Goal: Communication & Community: Connect with others

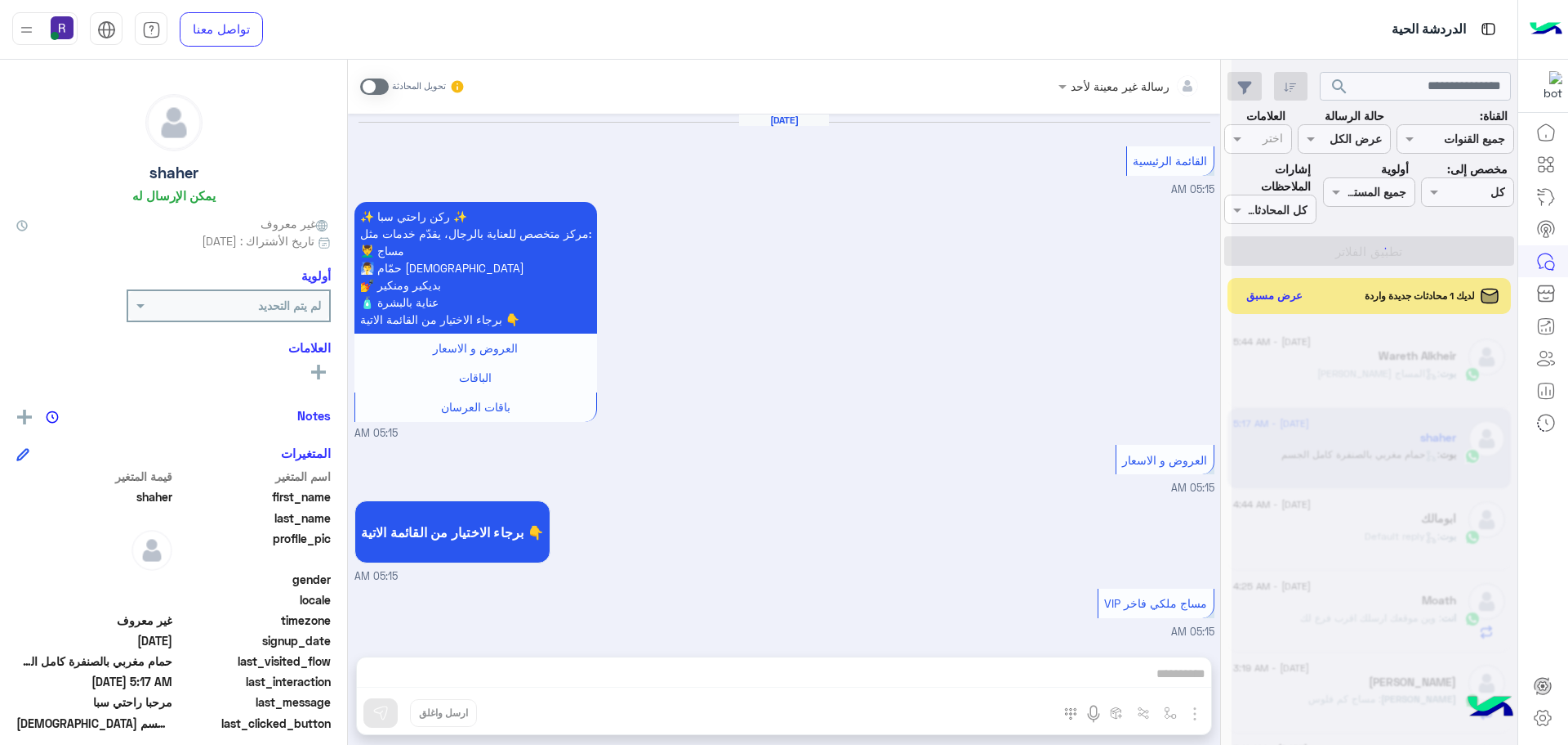
scroll to position [2982, 0]
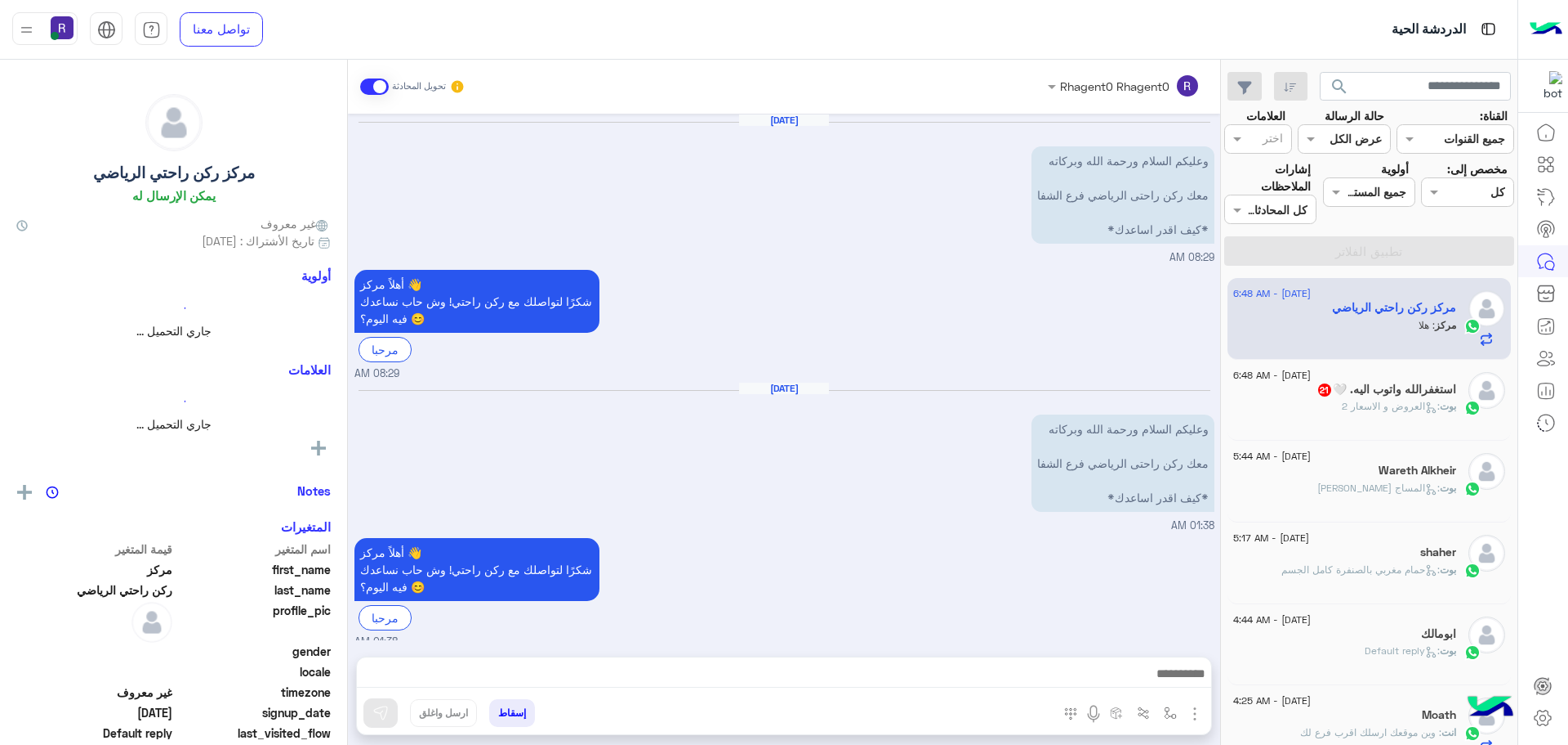
scroll to position [624, 0]
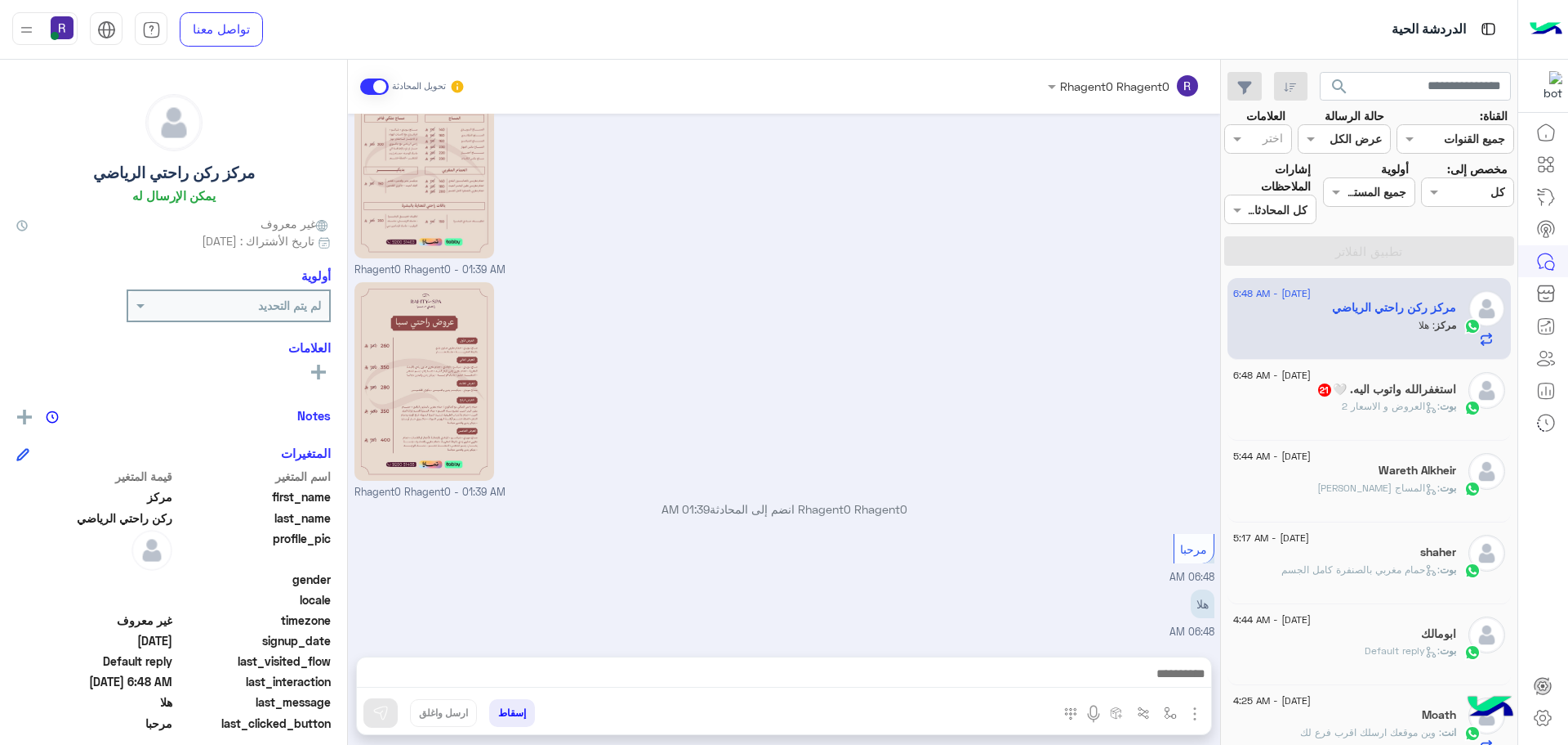
click at [1417, 404] on span ": العروض و الاسعار 2" at bounding box center [1390, 405] width 98 height 12
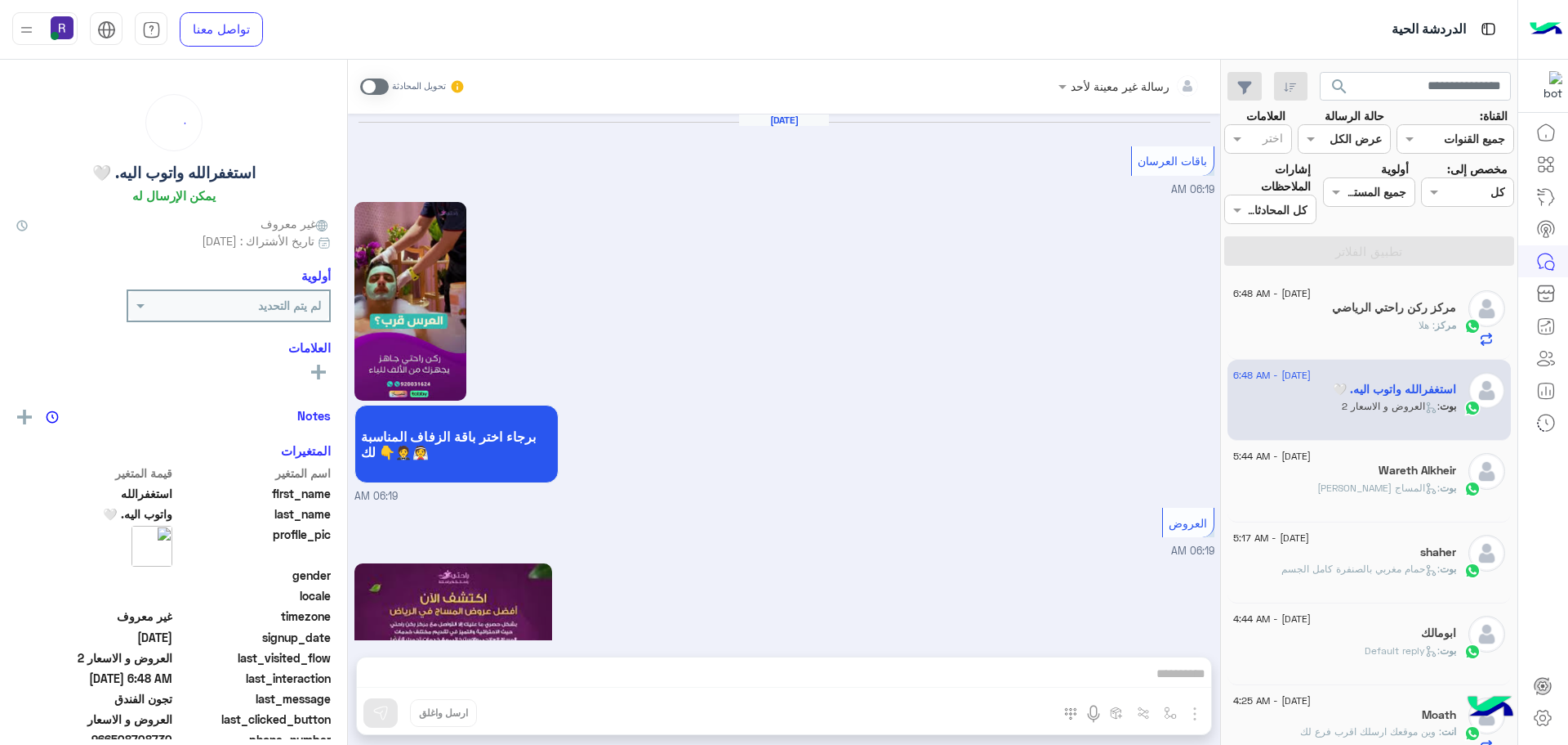
scroll to position [2916, 0]
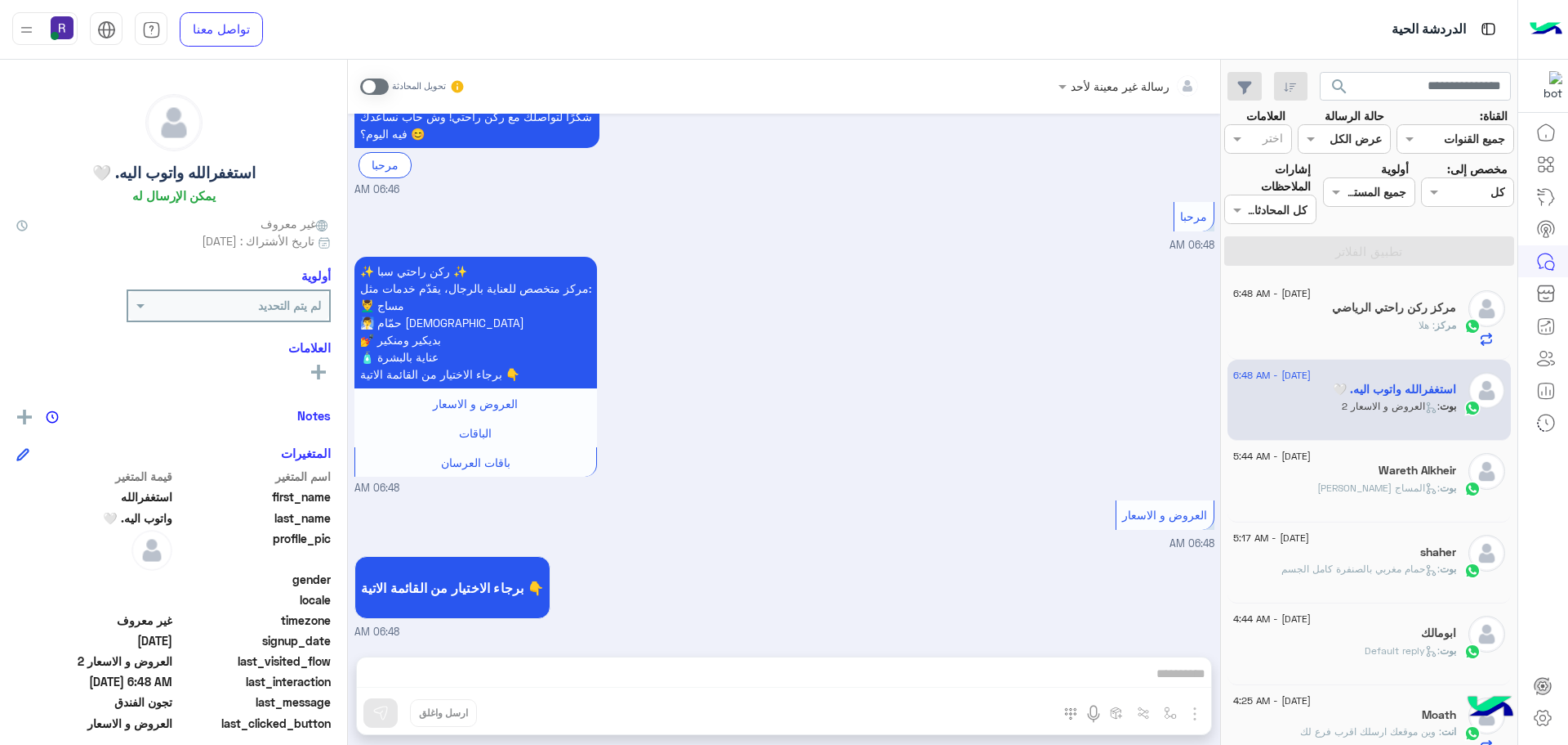
click at [1359, 488] on span ": المساج [PERSON_NAME]" at bounding box center [1379, 487] width 123 height 12
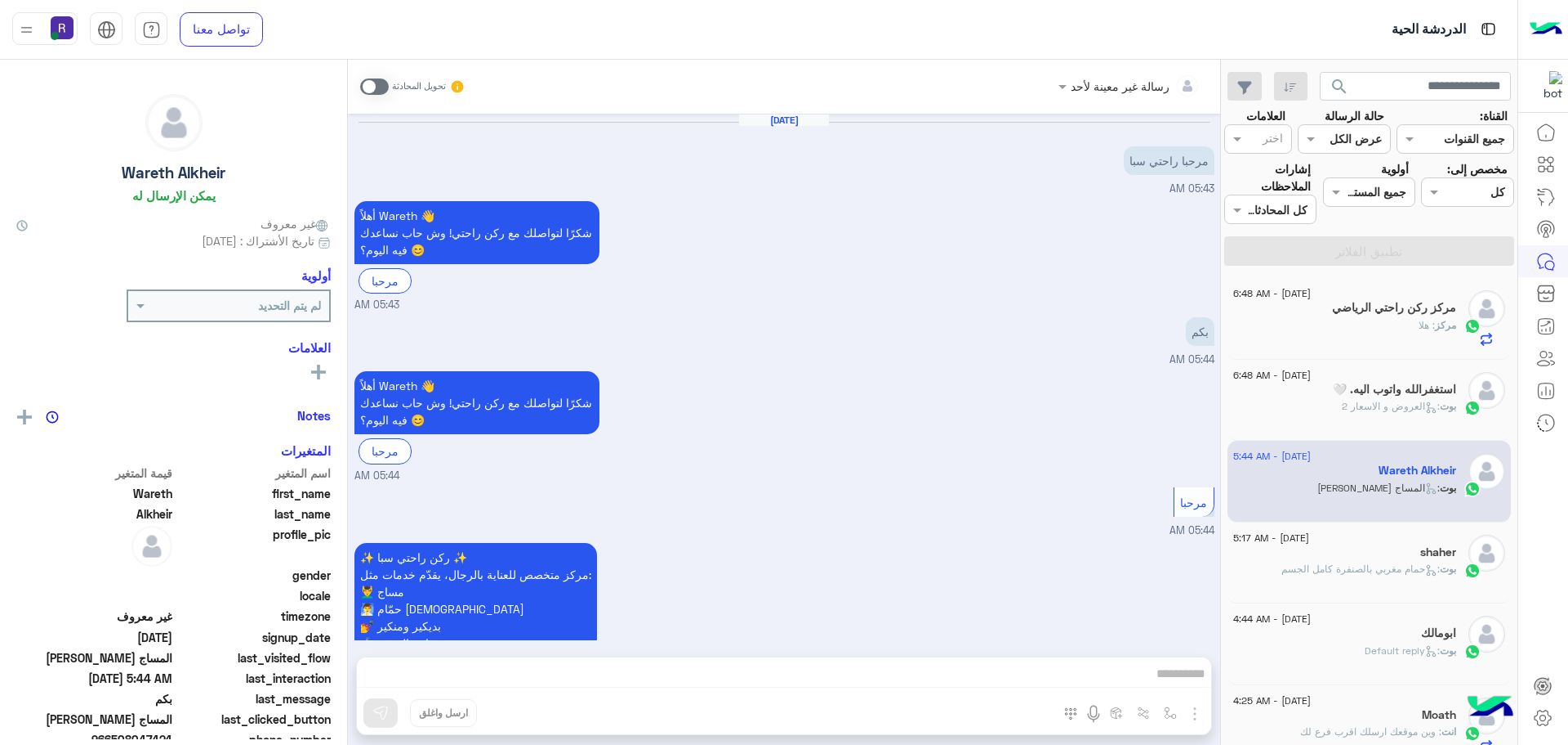
scroll to position [605, 0]
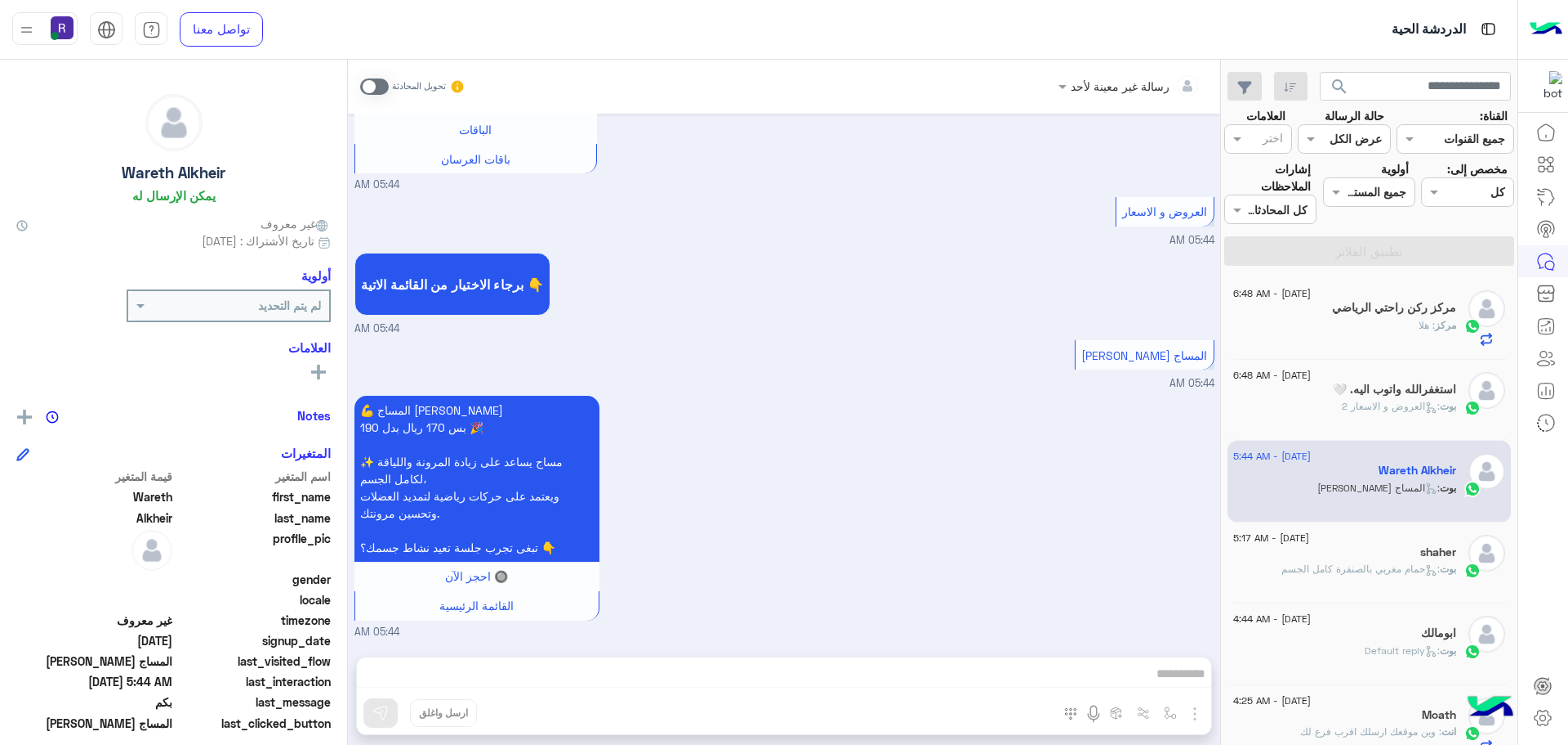
click at [1384, 327] on div "مركز : هلا" at bounding box center [1345, 332] width 223 height 28
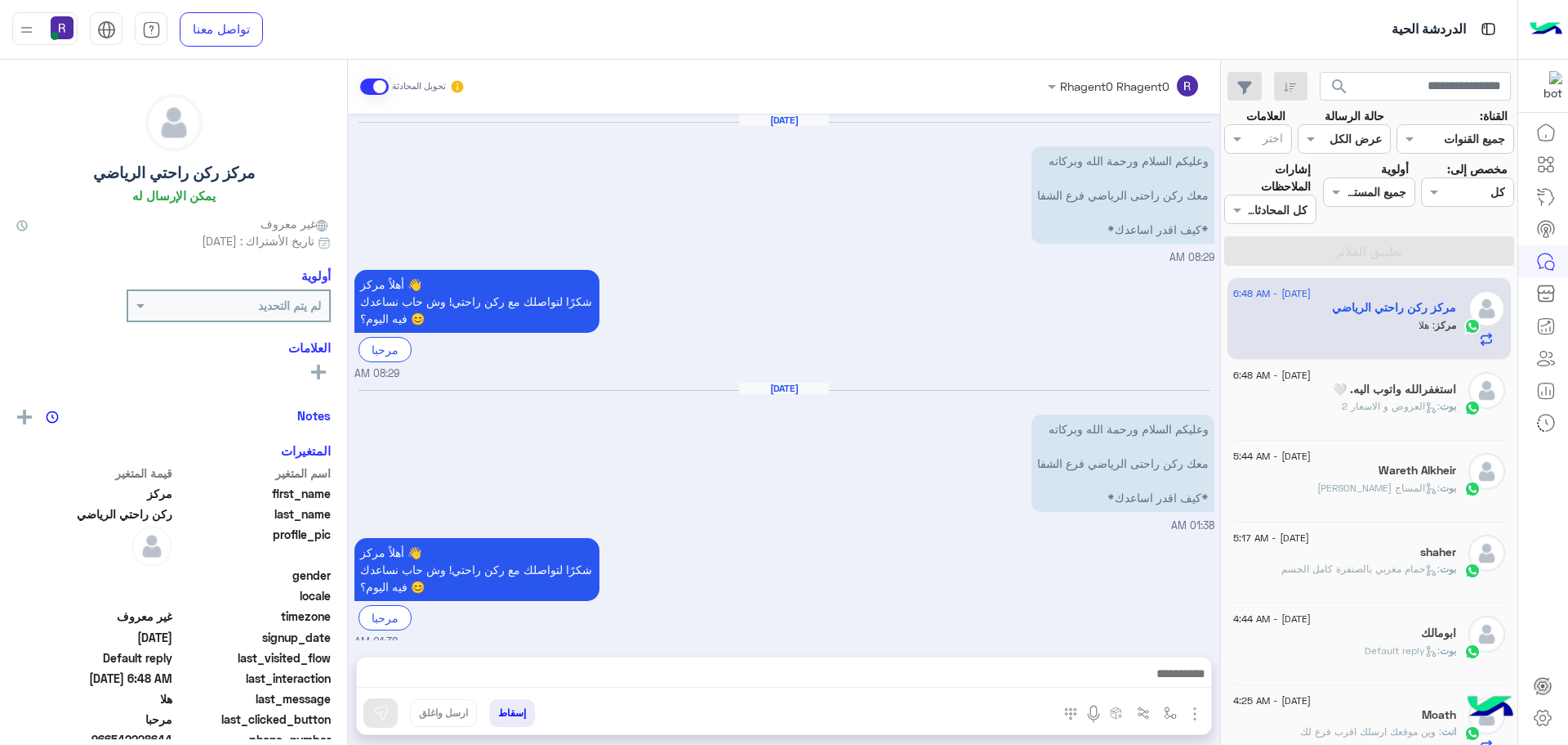
scroll to position [624, 0]
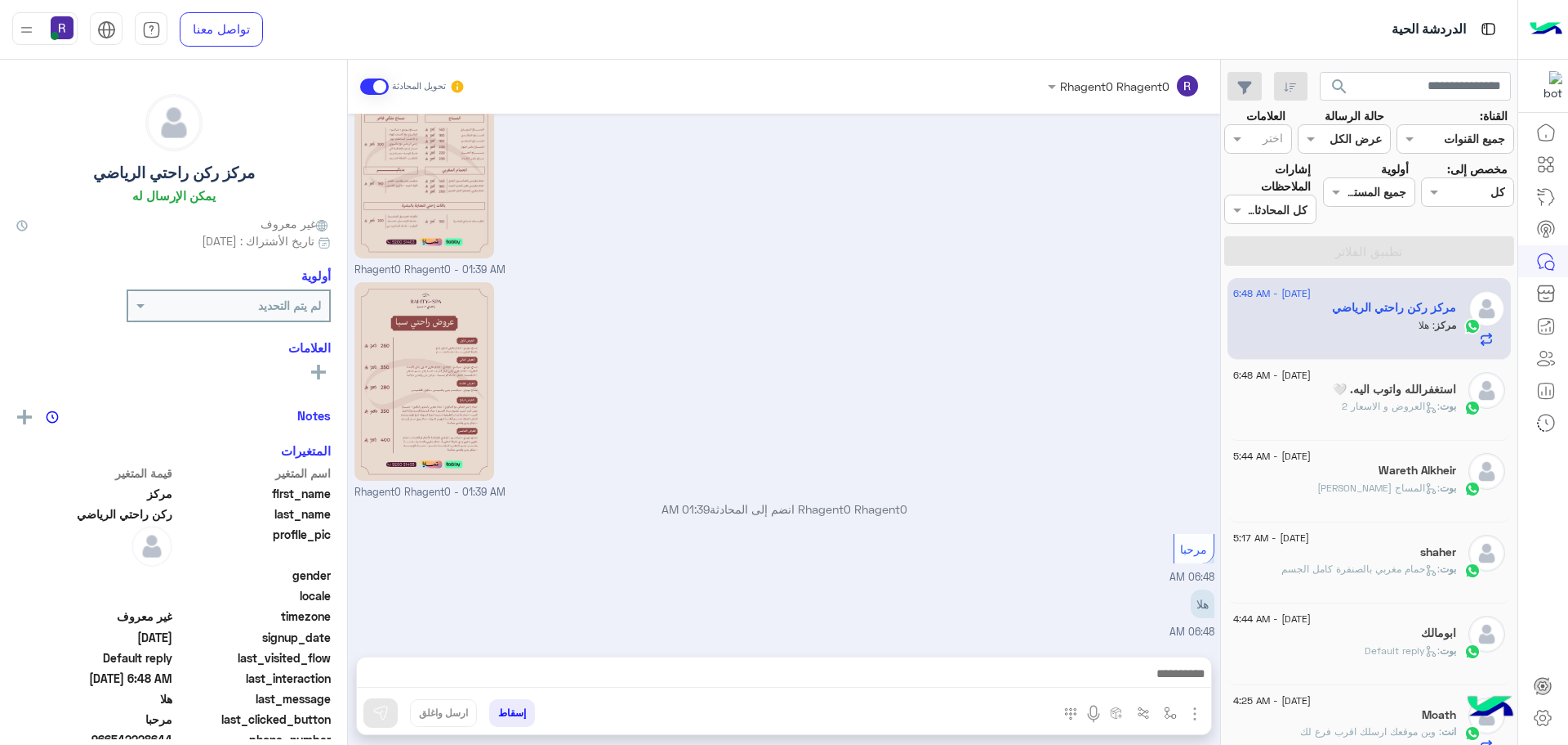
click at [1364, 385] on h5 "استغفرالله واتوب اليه. 🤍" at bounding box center [1395, 389] width 124 height 14
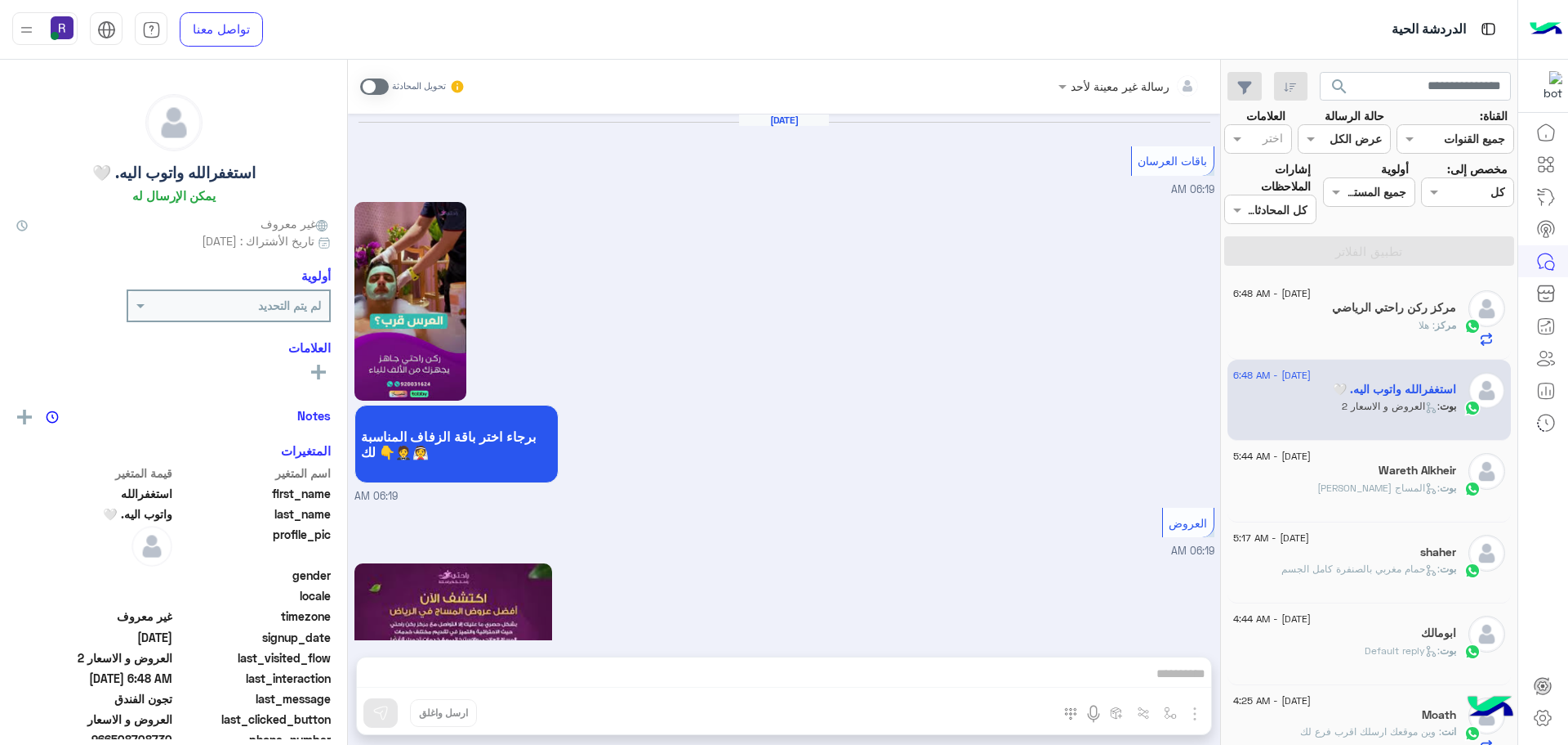
scroll to position [2916, 0]
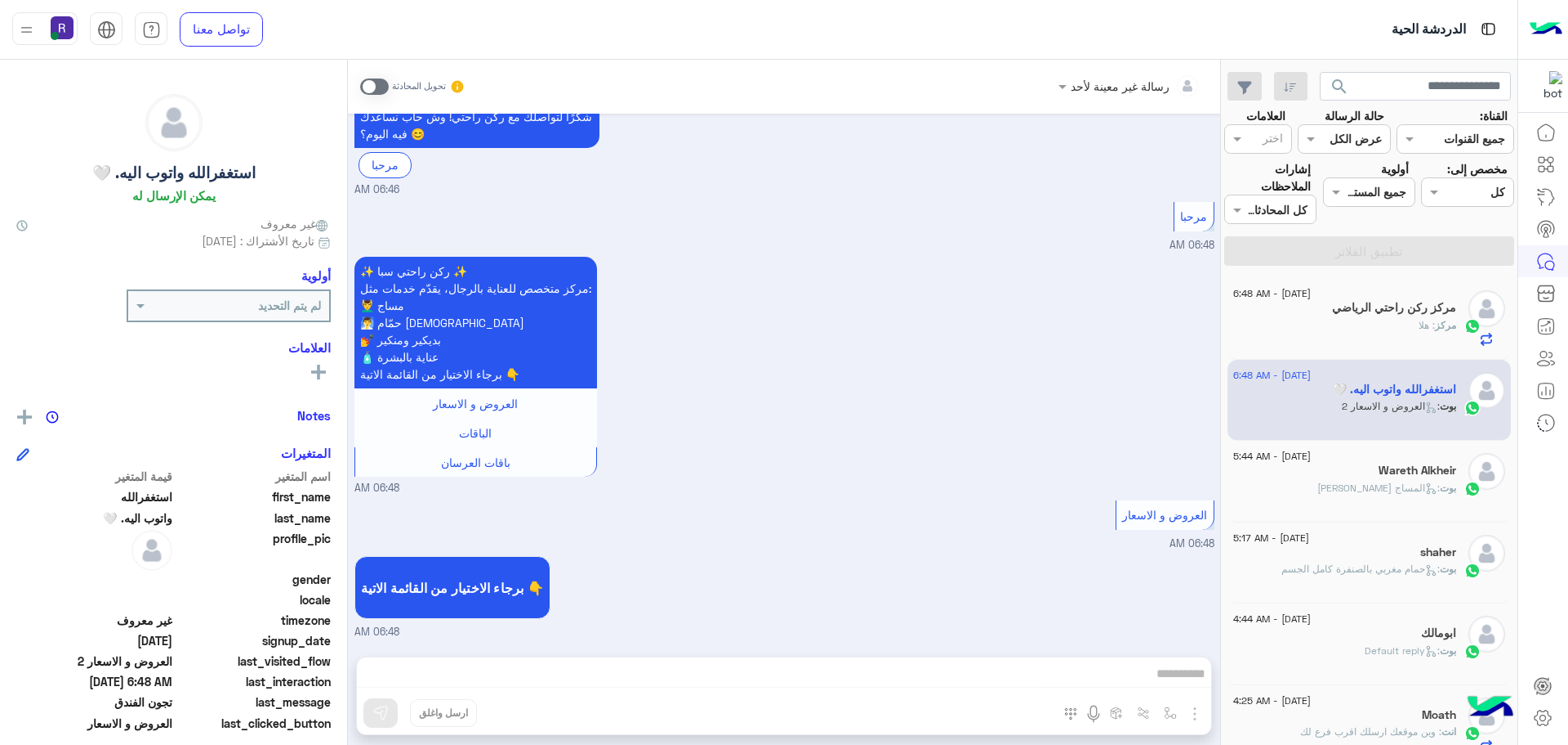
click at [1388, 478] on div "Wareth Alkheir" at bounding box center [1345, 472] width 223 height 17
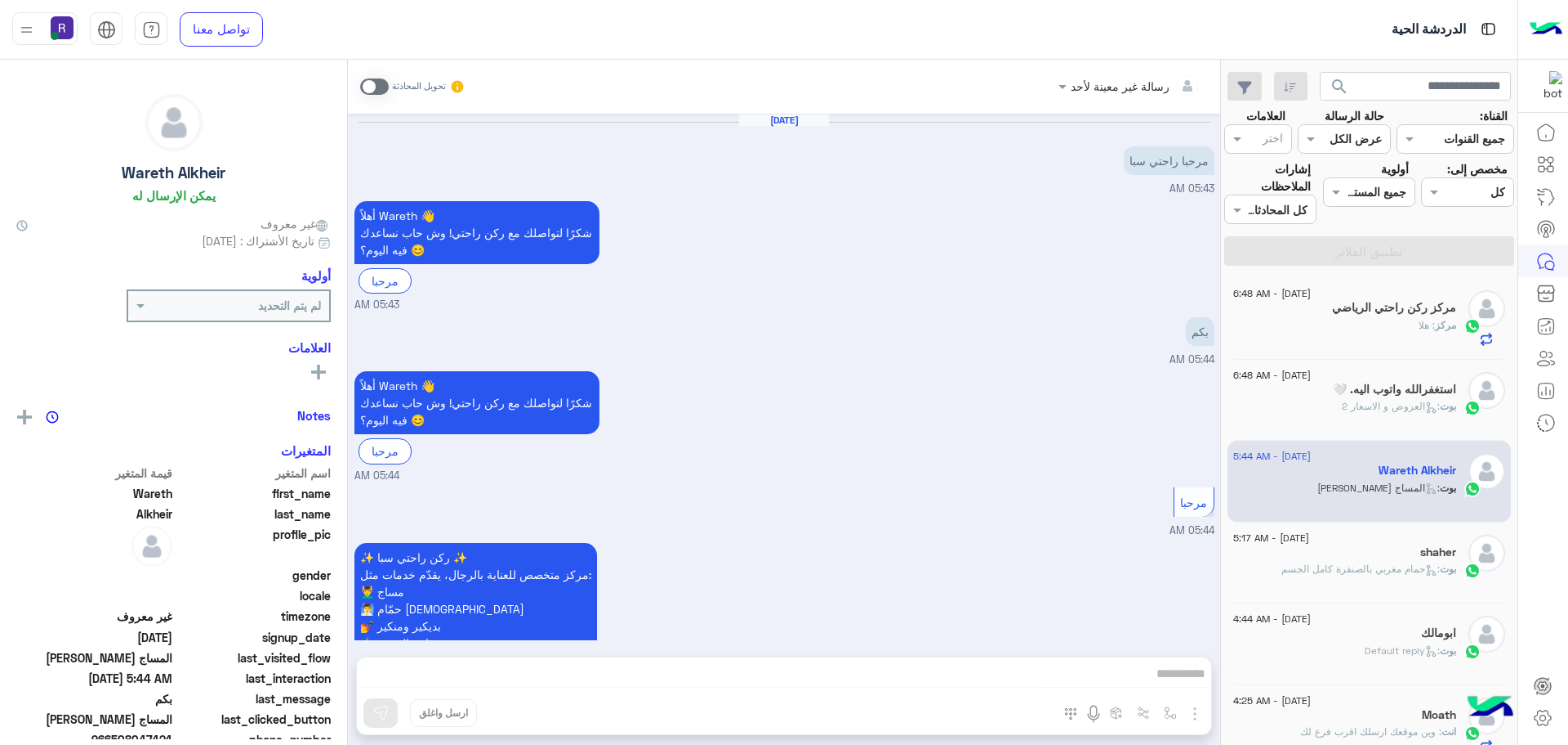
scroll to position [605, 0]
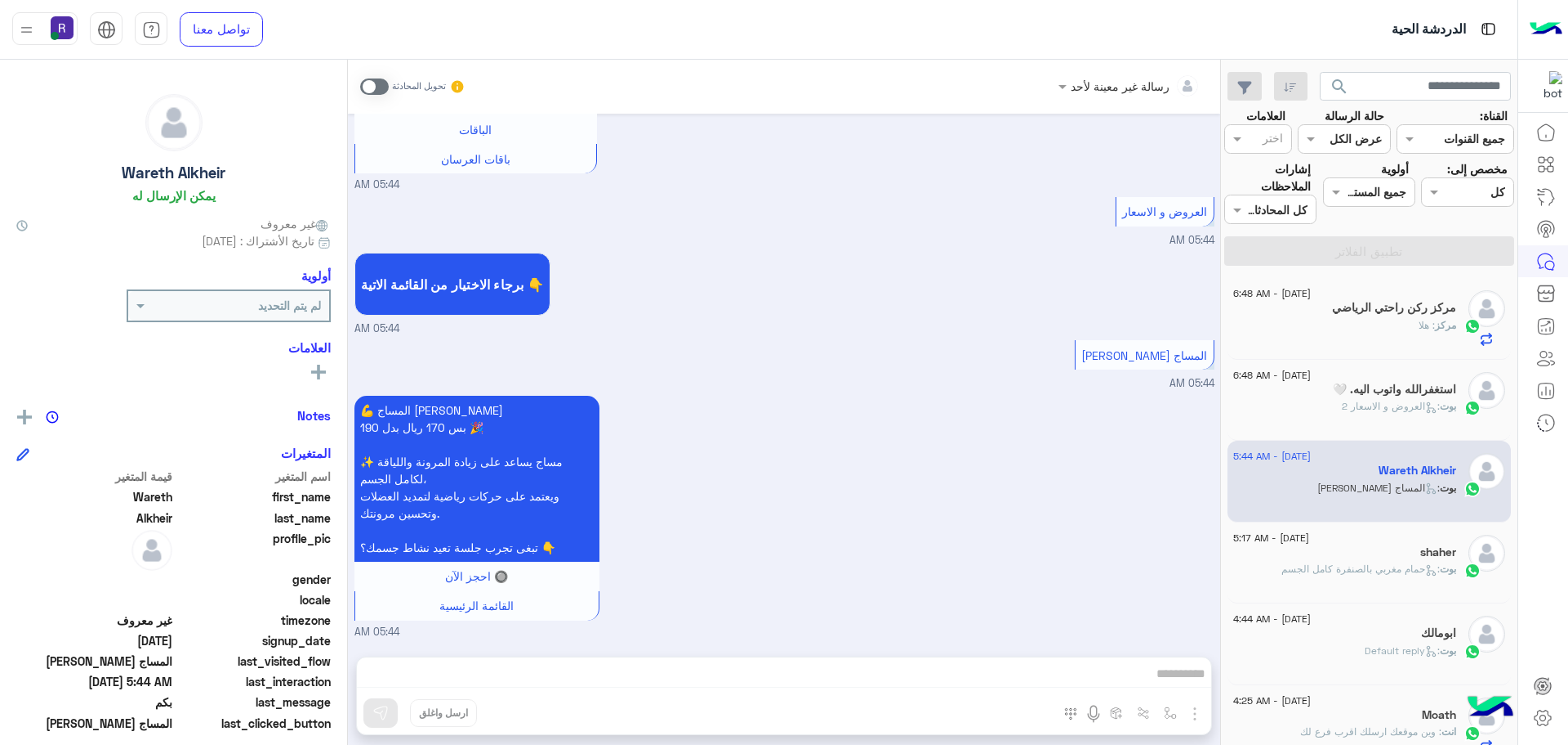
click at [1393, 333] on div "مركز : هلا" at bounding box center [1345, 332] width 223 height 28
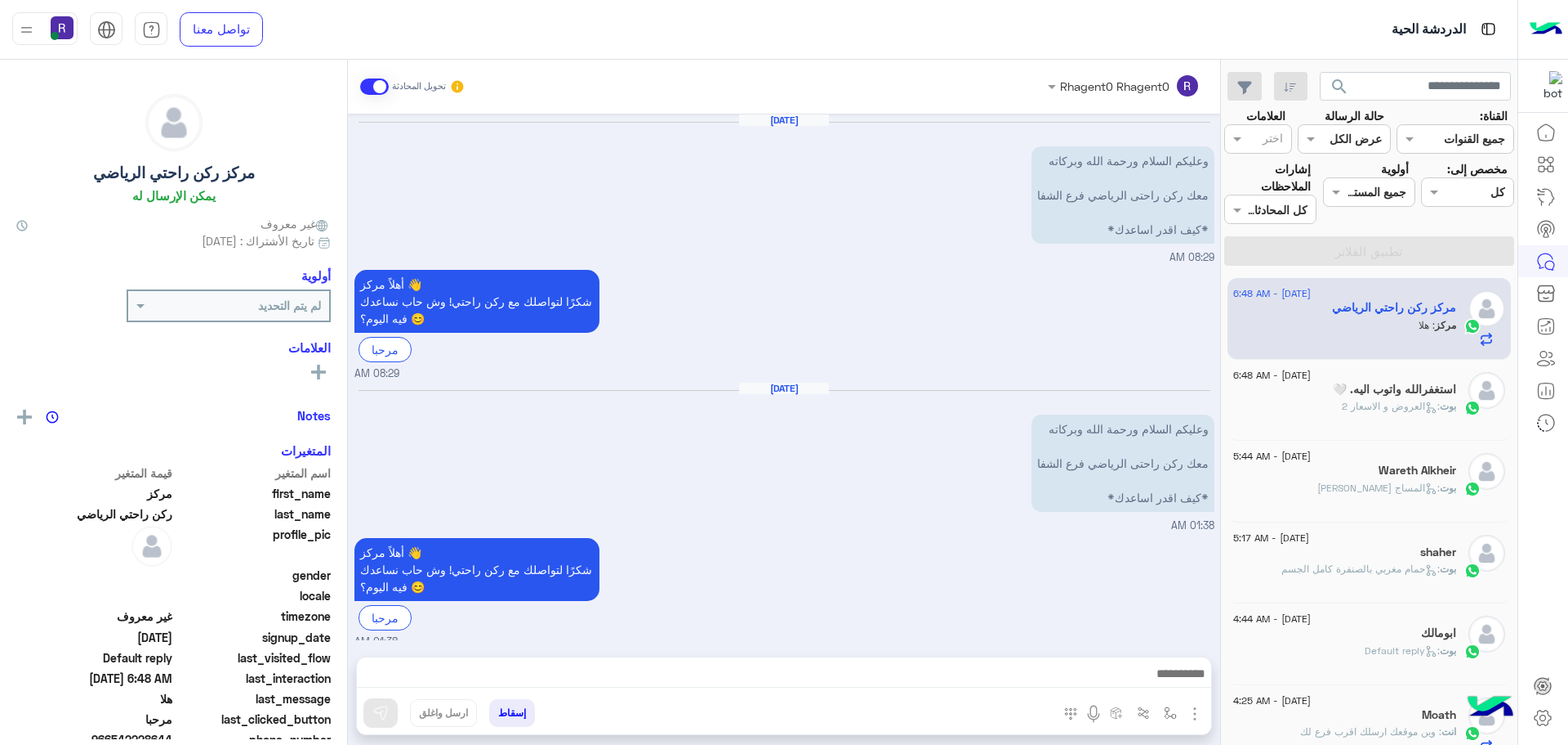
scroll to position [624, 0]
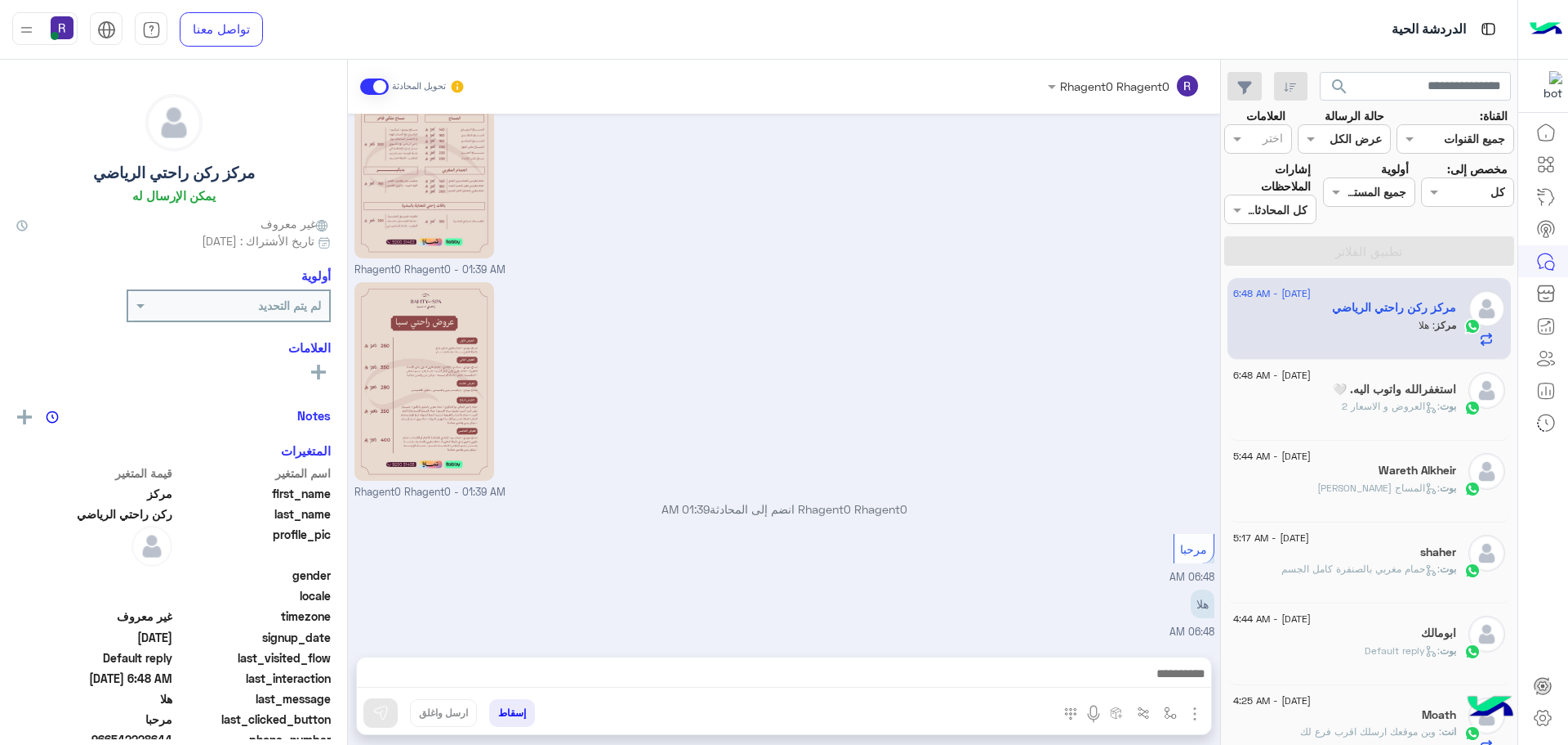
click at [1393, 385] on h5 "استغفرالله واتوب اليه. 🤍" at bounding box center [1395, 389] width 124 height 14
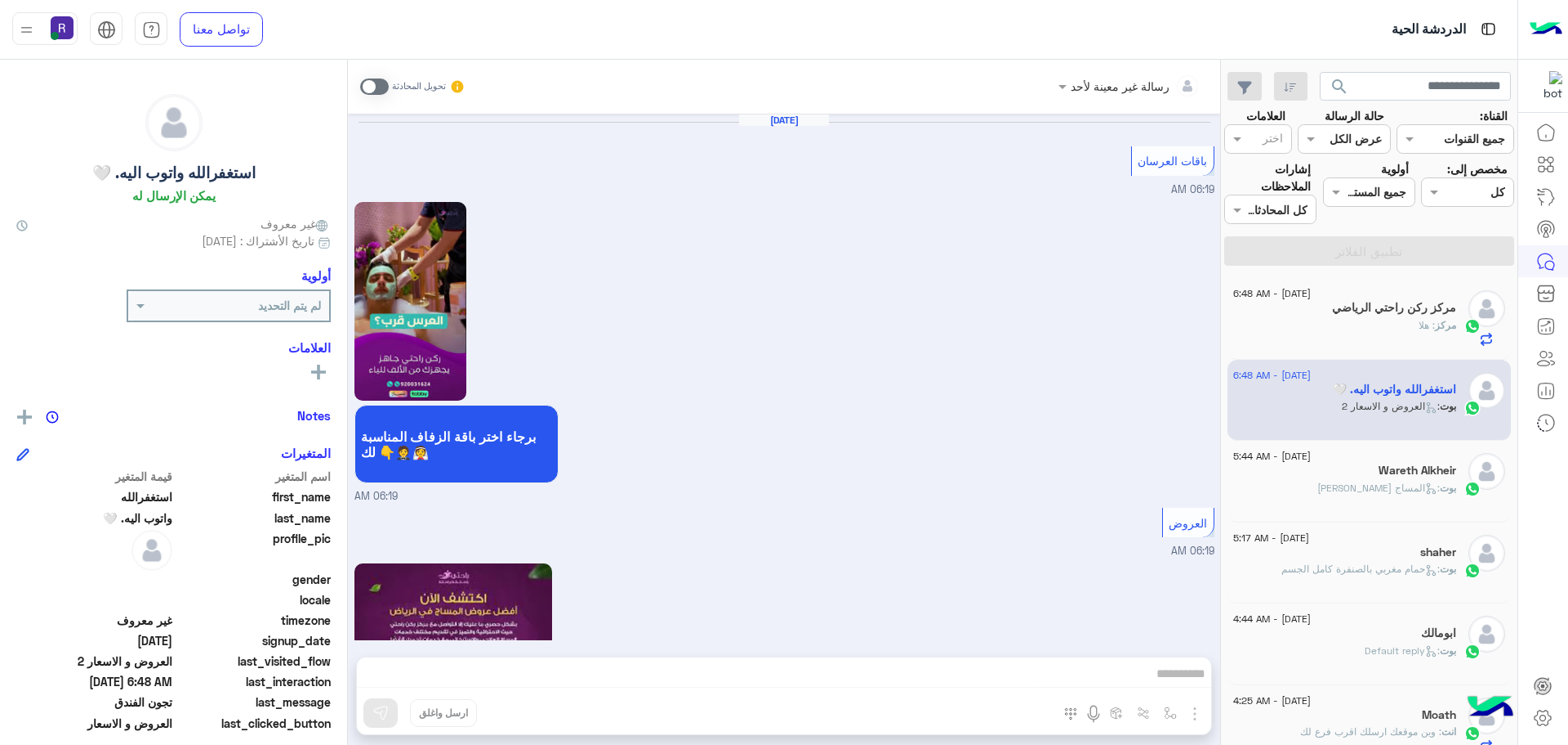
scroll to position [2916, 0]
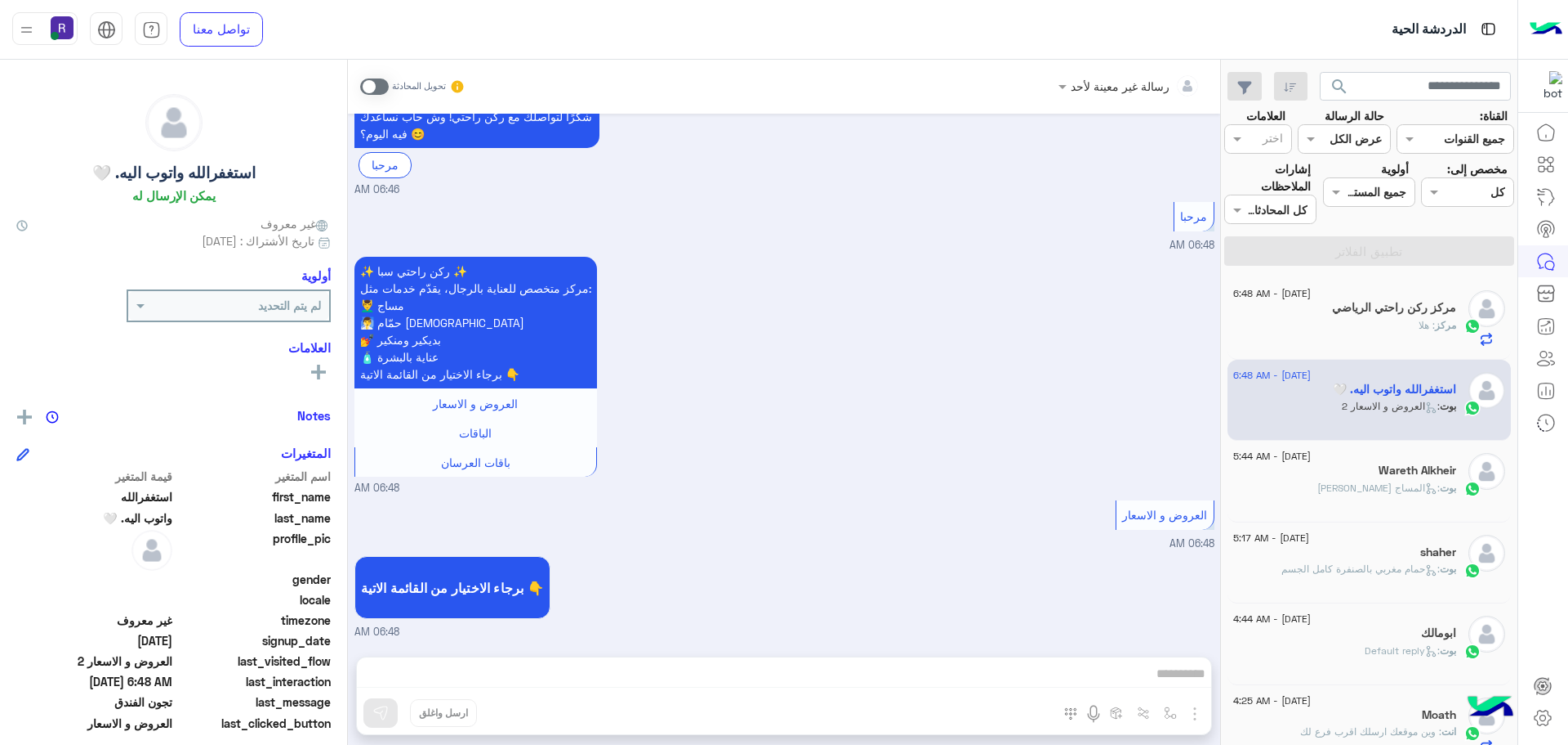
click at [1324, 473] on div "Wareth Alkheir" at bounding box center [1345, 472] width 223 height 17
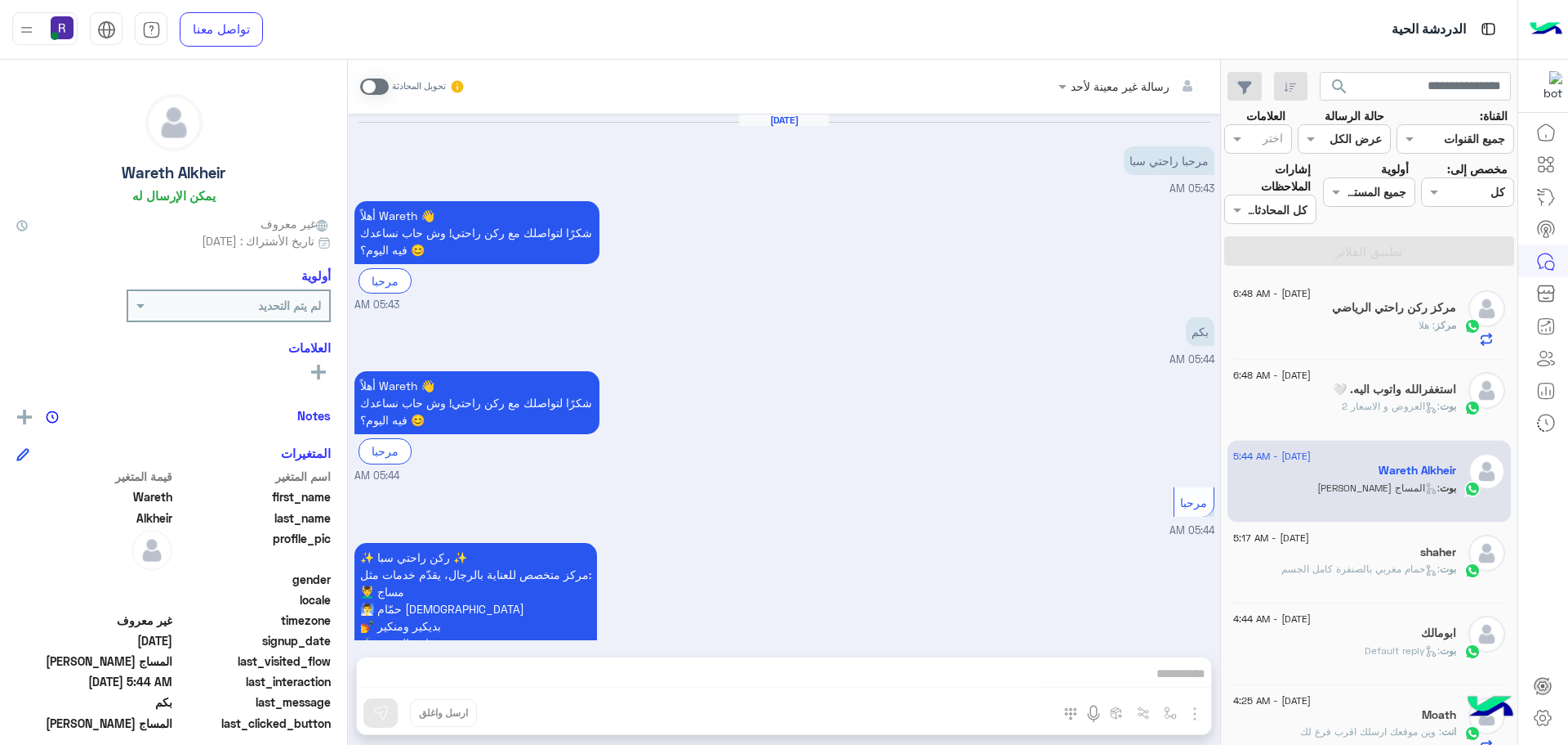
scroll to position [605, 0]
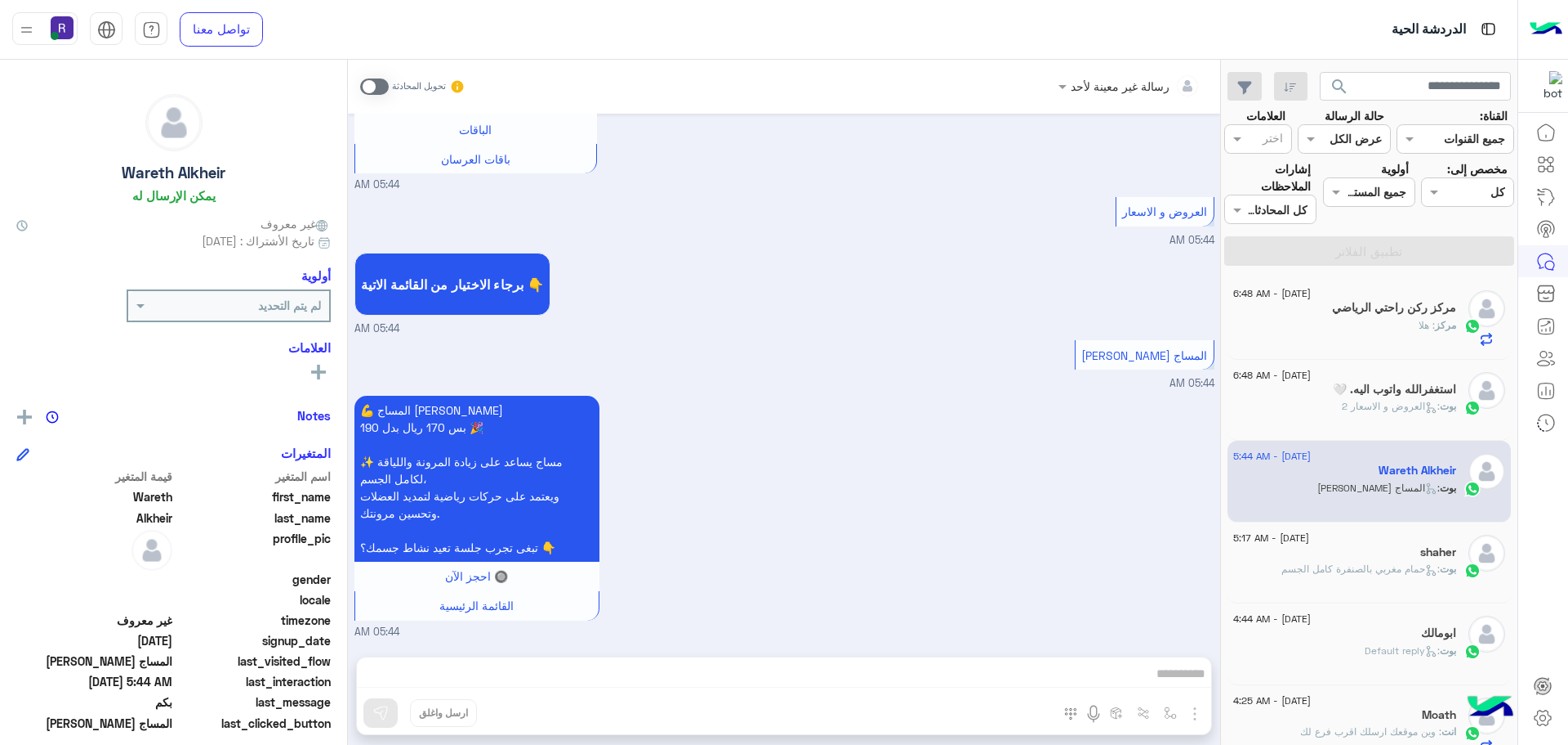
click at [1385, 327] on div "مركز : هلا" at bounding box center [1345, 332] width 223 height 28
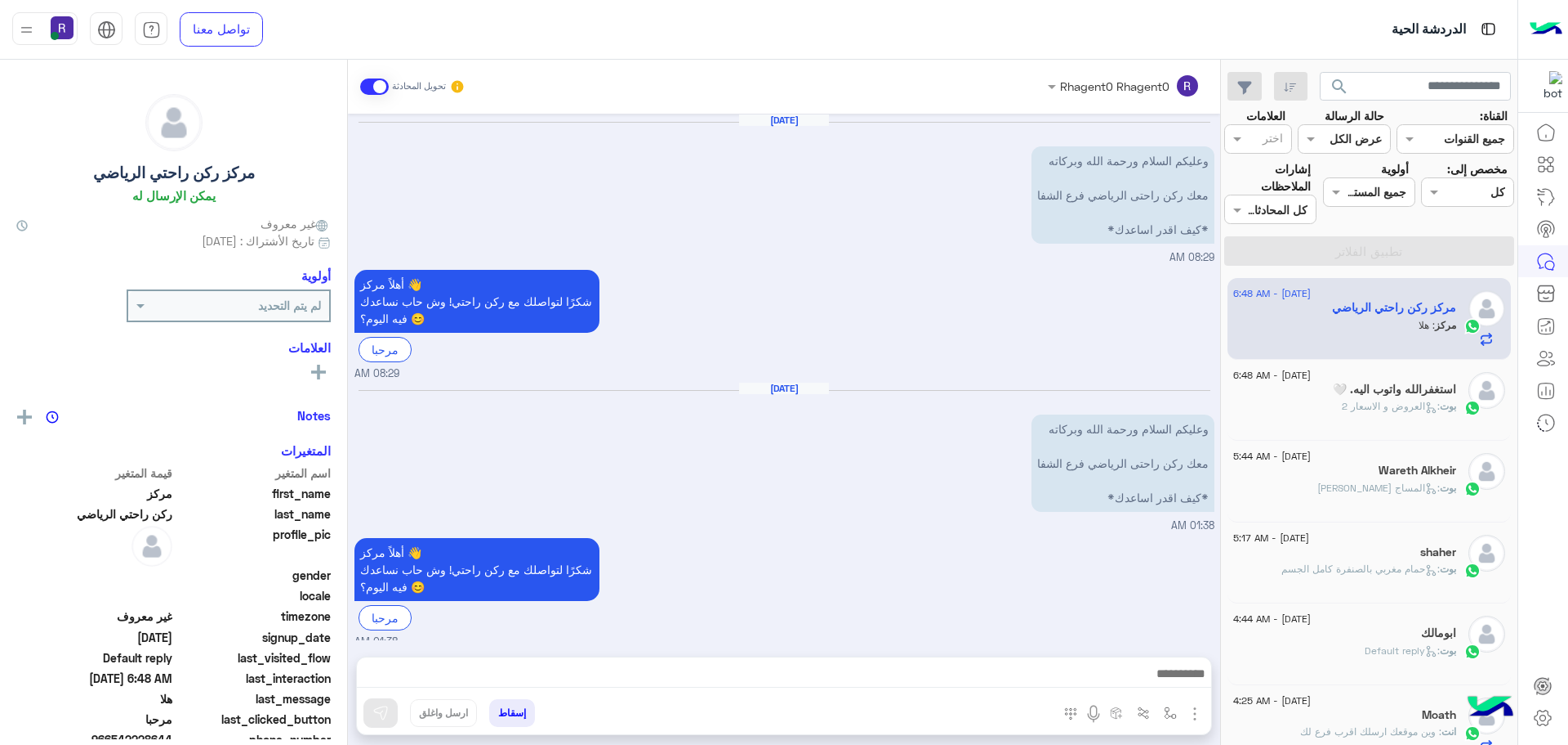
scroll to position [624, 0]
